Goal: Entertainment & Leisure: Consume media (video, audio)

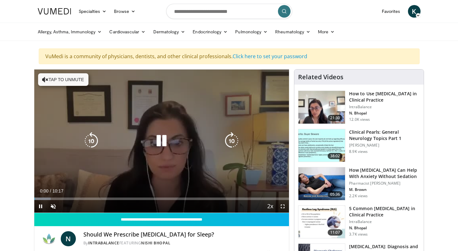
click at [162, 141] on icon "Video Player" at bounding box center [162, 141] width 18 height 18
